Goal: Task Accomplishment & Management: Check status

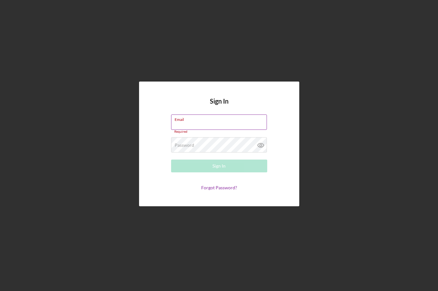
paste input "[PERSON_NAME][EMAIL_ADDRESS][PERSON_NAME][DOMAIN_NAME]"
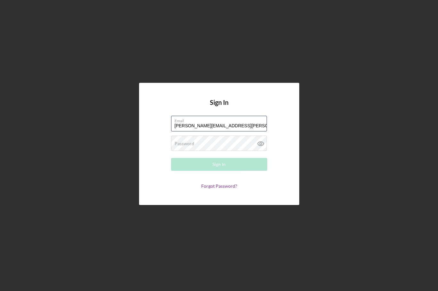
type input "[PERSON_NAME][EMAIL_ADDRESS][PERSON_NAME][DOMAIN_NAME]"
click at [196, 142] on div "Password Required" at bounding box center [219, 144] width 96 height 16
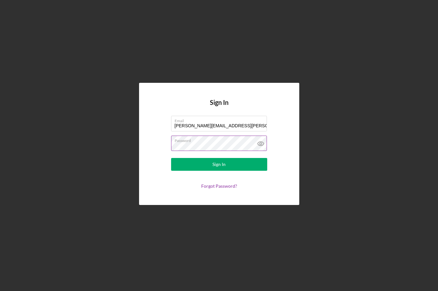
click at [258, 141] on icon at bounding box center [261, 144] width 16 height 16
click at [197, 163] on button "Sign In" at bounding box center [219, 164] width 96 height 13
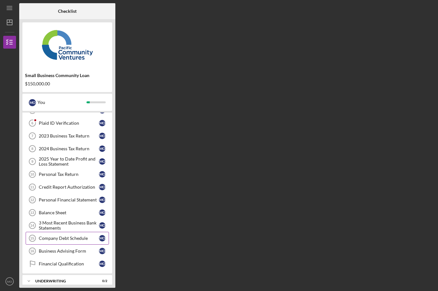
scroll to position [25, 0]
